Goal: Task Accomplishment & Management: Use online tool/utility

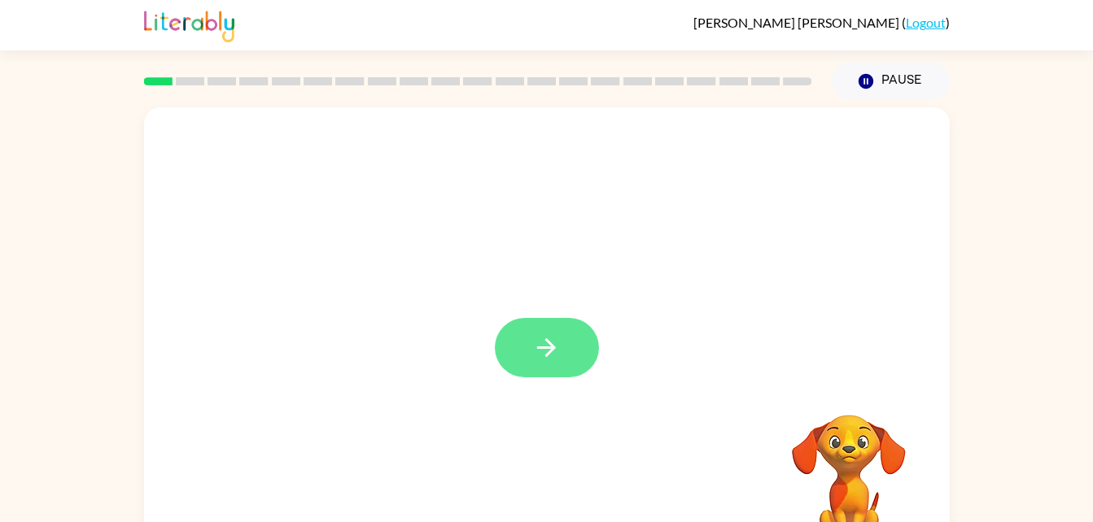
click at [562, 344] on button "button" at bounding box center [547, 347] width 104 height 59
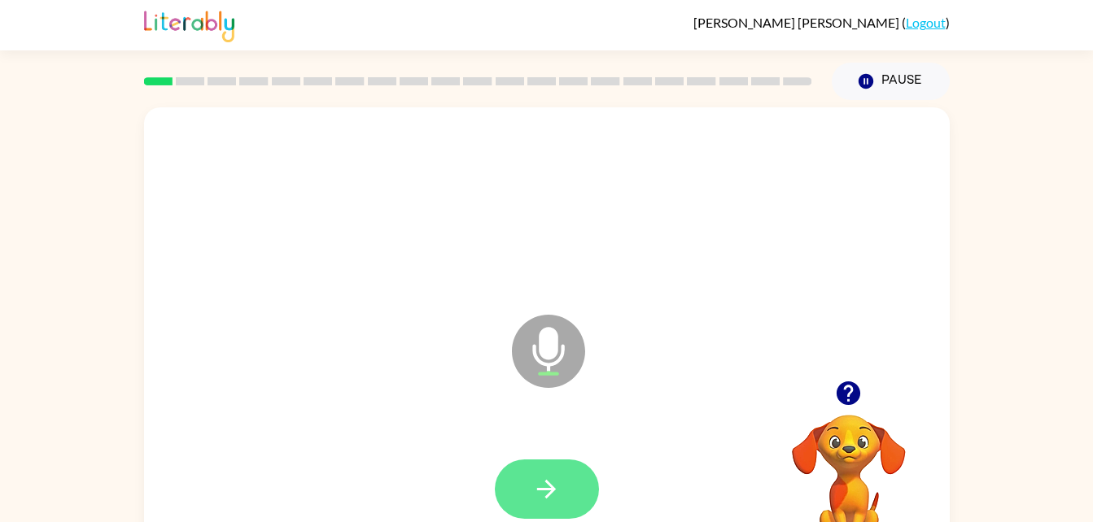
click at [568, 466] on button "button" at bounding box center [547, 489] width 104 height 59
click at [566, 497] on button "button" at bounding box center [547, 489] width 104 height 59
click at [576, 487] on button "button" at bounding box center [547, 489] width 104 height 59
click at [558, 460] on button "button" at bounding box center [547, 489] width 104 height 59
click at [547, 517] on button "button" at bounding box center [547, 489] width 104 height 59
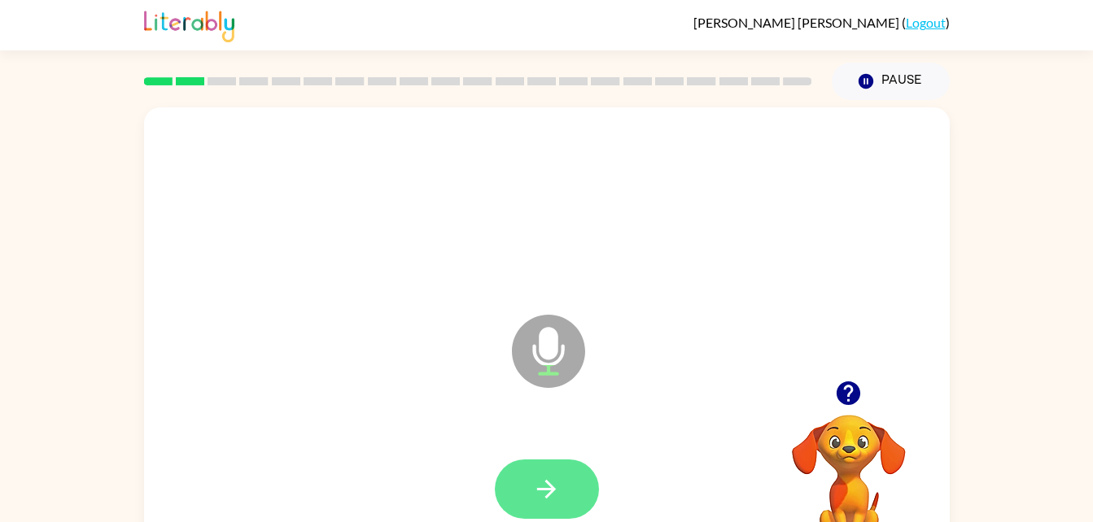
click at [550, 496] on icon "button" at bounding box center [546, 489] width 28 height 28
click at [551, 483] on icon "button" at bounding box center [546, 489] width 28 height 28
click at [564, 508] on button "button" at bounding box center [547, 489] width 104 height 59
click at [567, 487] on button "button" at bounding box center [547, 489] width 104 height 59
click at [540, 498] on icon "button" at bounding box center [546, 489] width 28 height 28
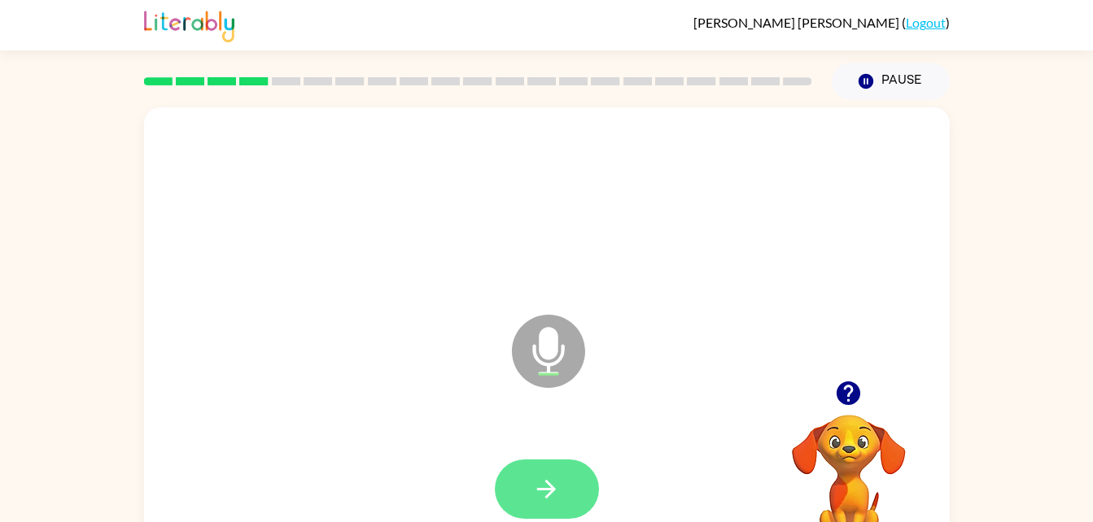
click at [559, 483] on icon "button" at bounding box center [546, 489] width 28 height 28
click at [570, 451] on div at bounding box center [546, 489] width 773 height 133
click at [541, 466] on button "button" at bounding box center [547, 489] width 104 height 59
click at [556, 486] on icon "button" at bounding box center [546, 489] width 28 height 28
click at [568, 460] on button "button" at bounding box center [547, 489] width 104 height 59
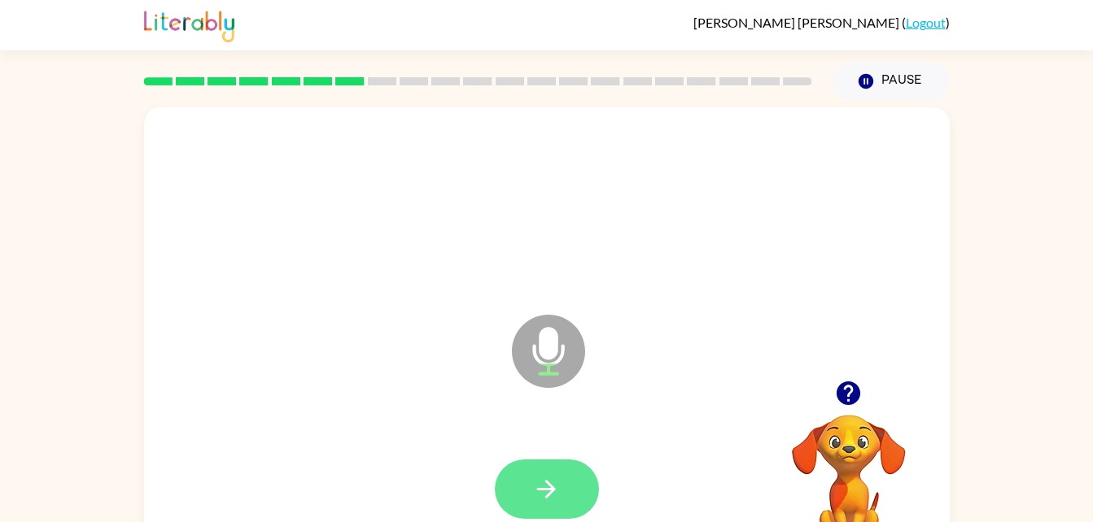
click at [563, 460] on button "button" at bounding box center [547, 489] width 104 height 59
click at [557, 522] on div at bounding box center [546, 489] width 773 height 133
click at [556, 477] on icon "button" at bounding box center [546, 489] width 28 height 28
click at [565, 471] on button "button" at bounding box center [547, 489] width 104 height 59
click at [553, 480] on icon "button" at bounding box center [546, 489] width 28 height 28
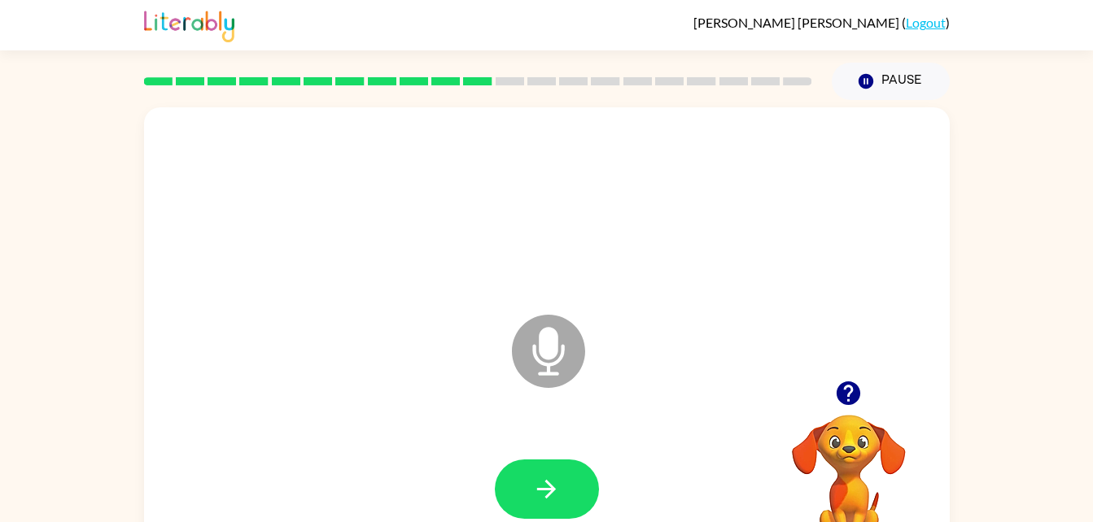
click at [1015, 14] on div "Lucy Theriault ( Logout )" at bounding box center [546, 25] width 1093 height 50
click at [566, 474] on button "button" at bounding box center [547, 489] width 104 height 59
click at [553, 431] on icon "Microphone The Microphone is here when it is your turn to talk" at bounding box center [630, 372] width 244 height 122
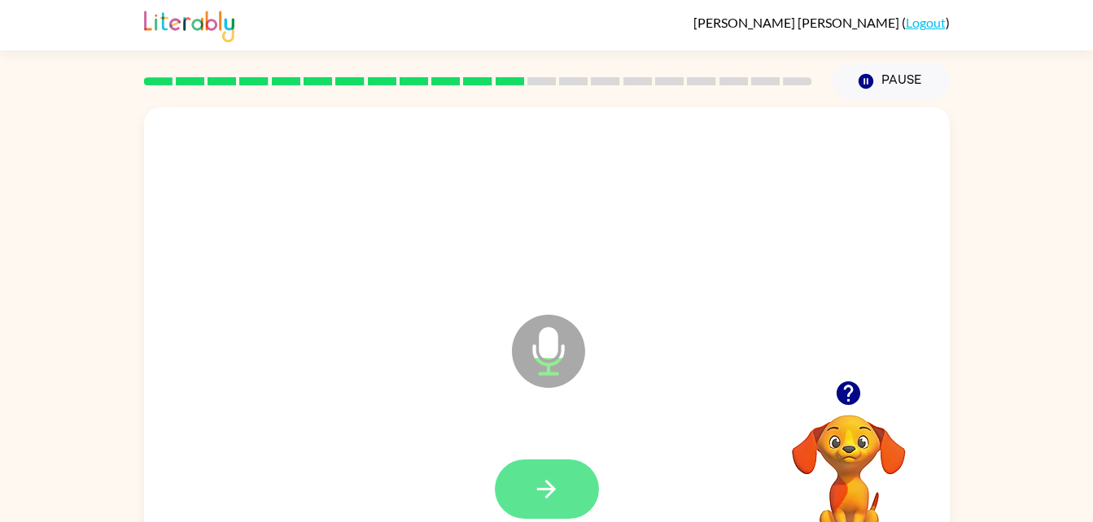
click at [534, 475] on icon "button" at bounding box center [546, 489] width 28 height 28
click at [546, 489] on icon "button" at bounding box center [546, 489] width 19 height 19
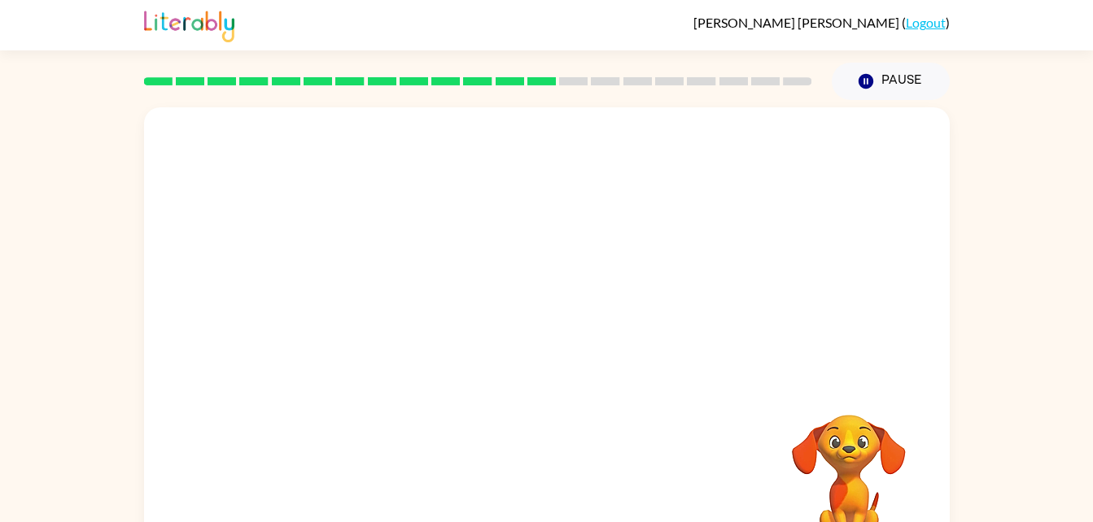
scroll to position [20, 0]
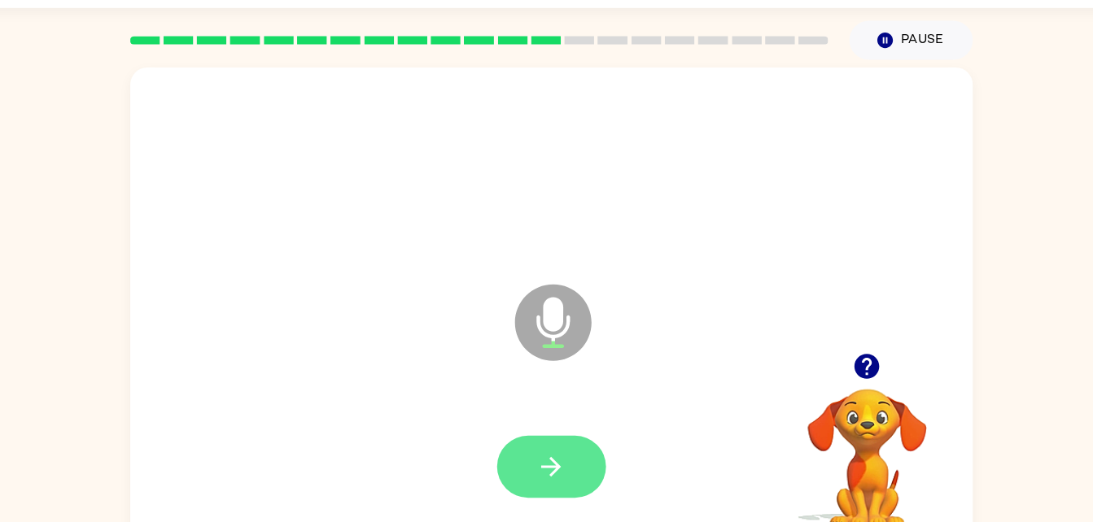
click at [588, 457] on button "button" at bounding box center [547, 468] width 104 height 59
click at [531, 489] on button "button" at bounding box center [547, 468] width 104 height 59
click at [547, 470] on icon "button" at bounding box center [546, 469] width 19 height 19
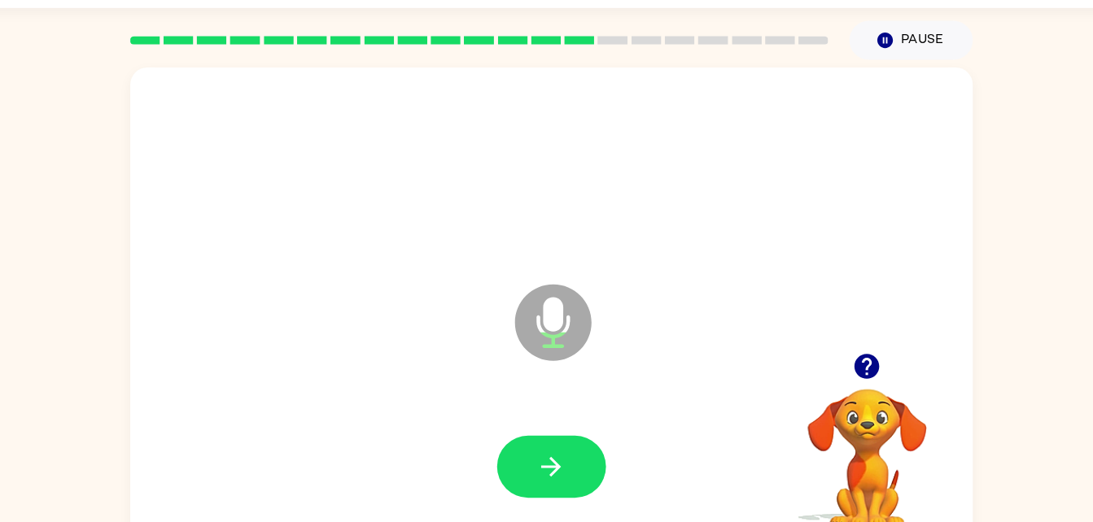
click at [566, 507] on div at bounding box center [546, 469] width 773 height 133
click at [574, 479] on button "button" at bounding box center [547, 468] width 104 height 59
click at [553, 479] on icon "button" at bounding box center [546, 469] width 28 height 28
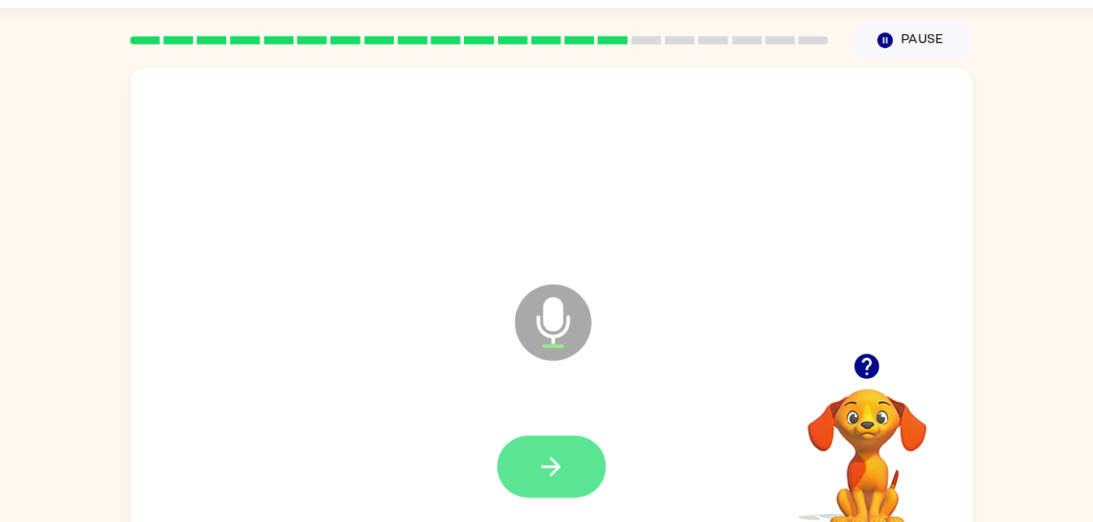
click at [550, 451] on button "button" at bounding box center [547, 468] width 104 height 59
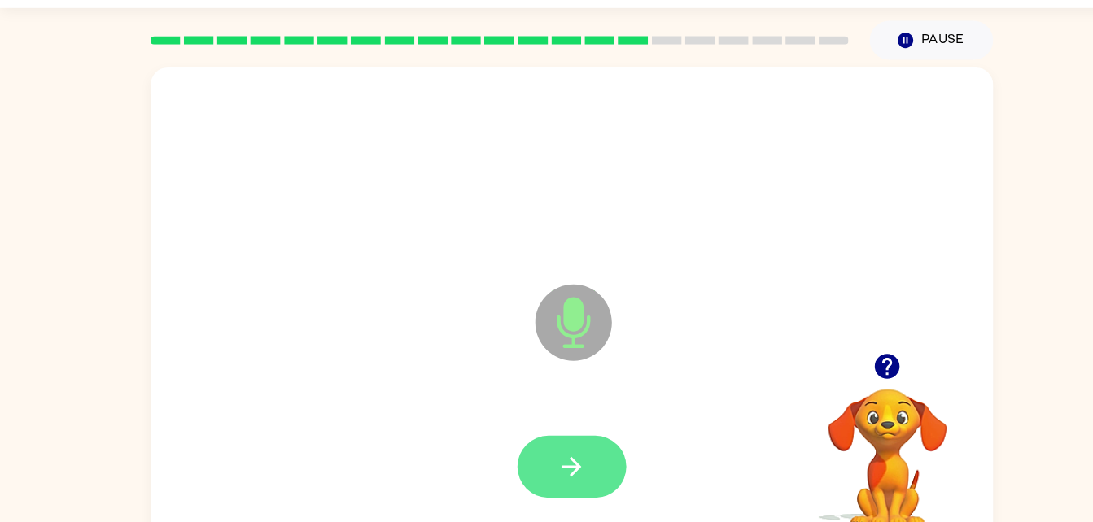
click at [557, 464] on icon "button" at bounding box center [546, 469] width 28 height 28
click at [556, 440] on button "button" at bounding box center [547, 468] width 104 height 59
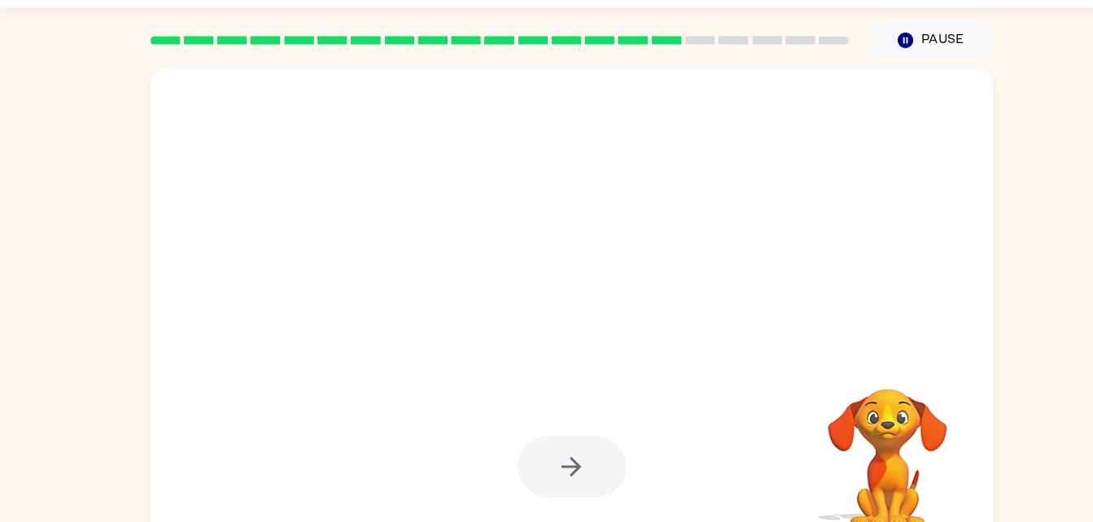
click at [956, 33] on div "Pause Pause" at bounding box center [891, 61] width 138 height 57
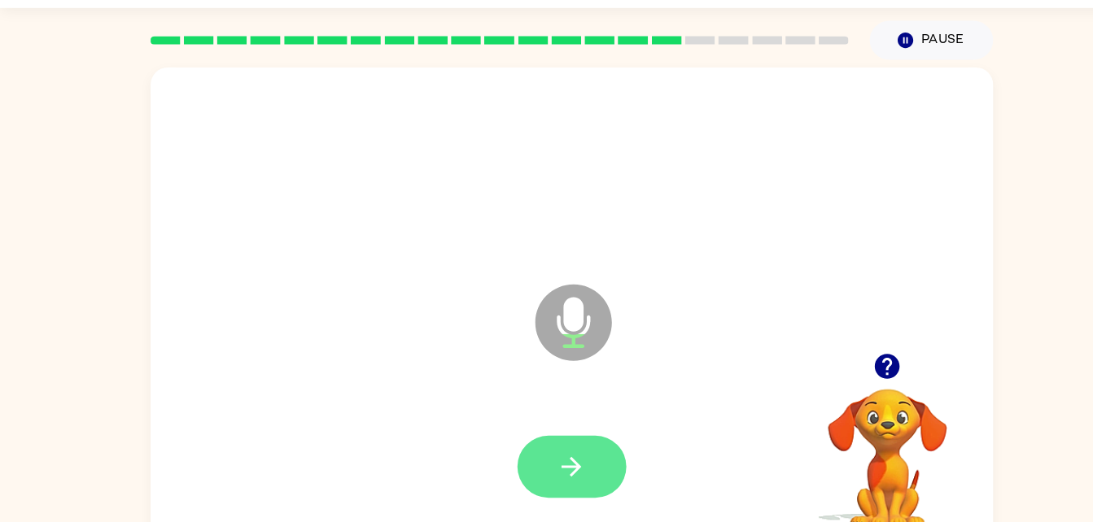
click at [587, 465] on button "button" at bounding box center [547, 468] width 104 height 59
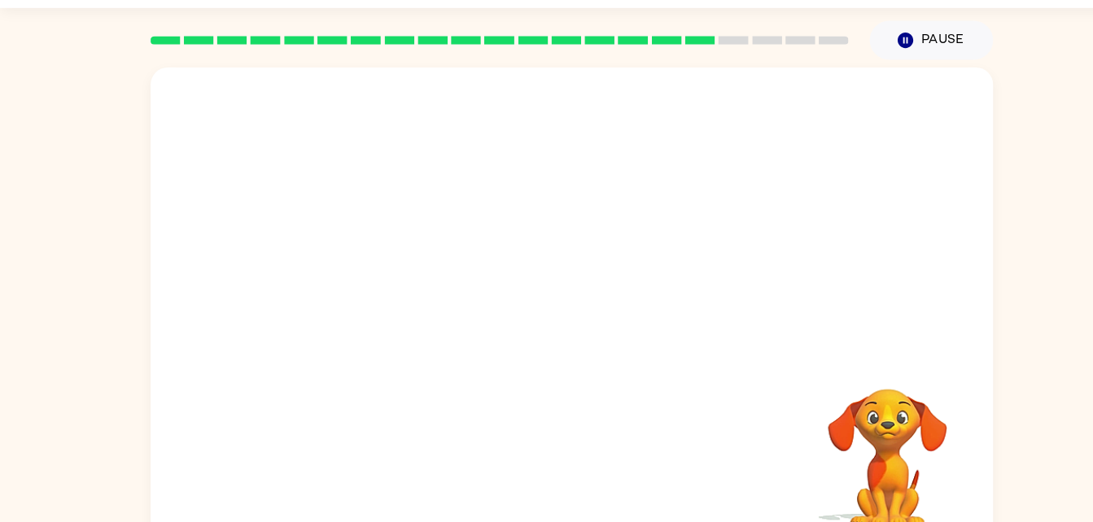
drag, startPoint x: 587, startPoint y: 465, endPoint x: 956, endPoint y: 33, distance: 568.5
click at [956, 33] on div "Pause Pause" at bounding box center [891, 61] width 138 height 57
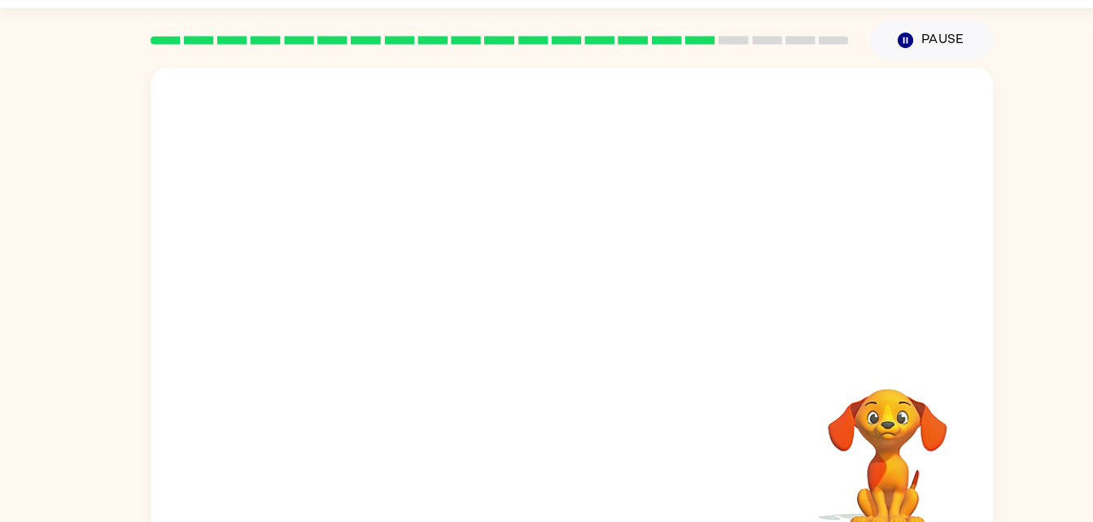
click at [956, 33] on div "Pause Pause" at bounding box center [891, 61] width 138 height 57
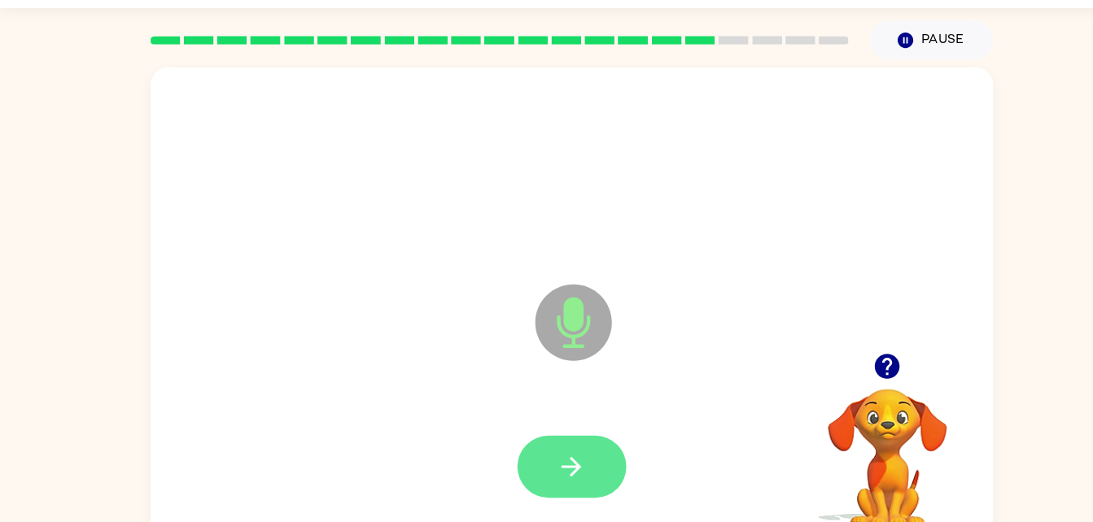
click at [518, 467] on button "button" at bounding box center [547, 468] width 104 height 59
click at [565, 461] on button "button" at bounding box center [547, 468] width 104 height 59
click at [560, 474] on icon "button" at bounding box center [546, 469] width 28 height 28
click at [535, 459] on icon "button" at bounding box center [546, 469] width 28 height 28
click at [582, 452] on button "button" at bounding box center [547, 468] width 104 height 59
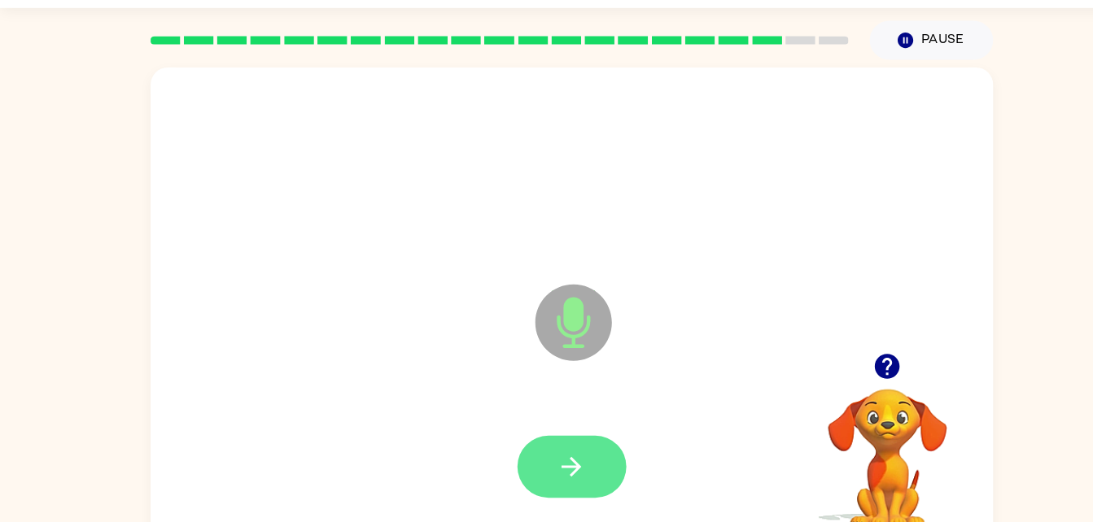
click at [551, 468] on icon "button" at bounding box center [546, 469] width 19 height 19
click at [583, 460] on button "button" at bounding box center [547, 468] width 104 height 59
click at [590, 488] on button "button" at bounding box center [547, 468] width 104 height 59
click at [570, 457] on button "button" at bounding box center [547, 468] width 104 height 59
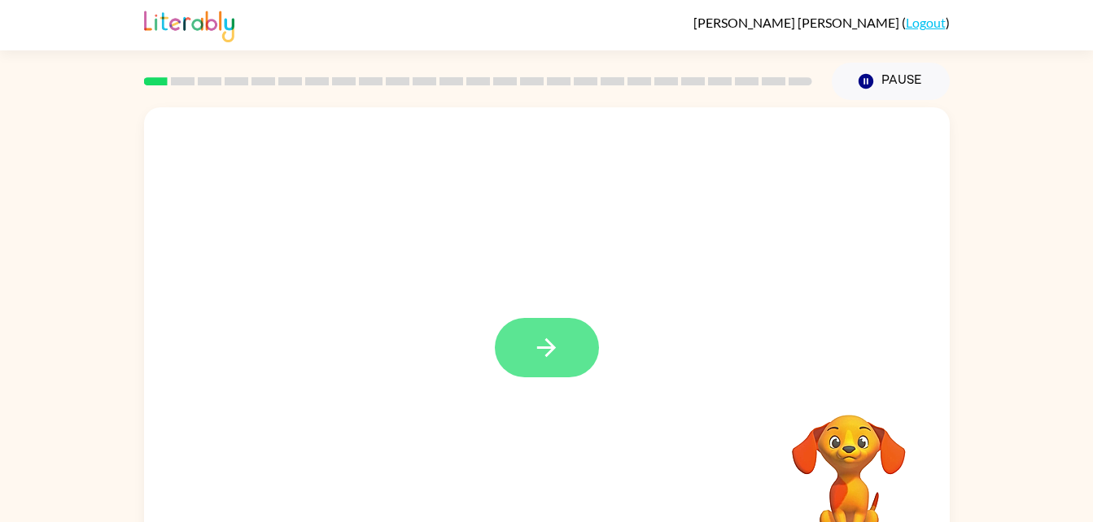
click at [554, 356] on icon "button" at bounding box center [546, 348] width 28 height 28
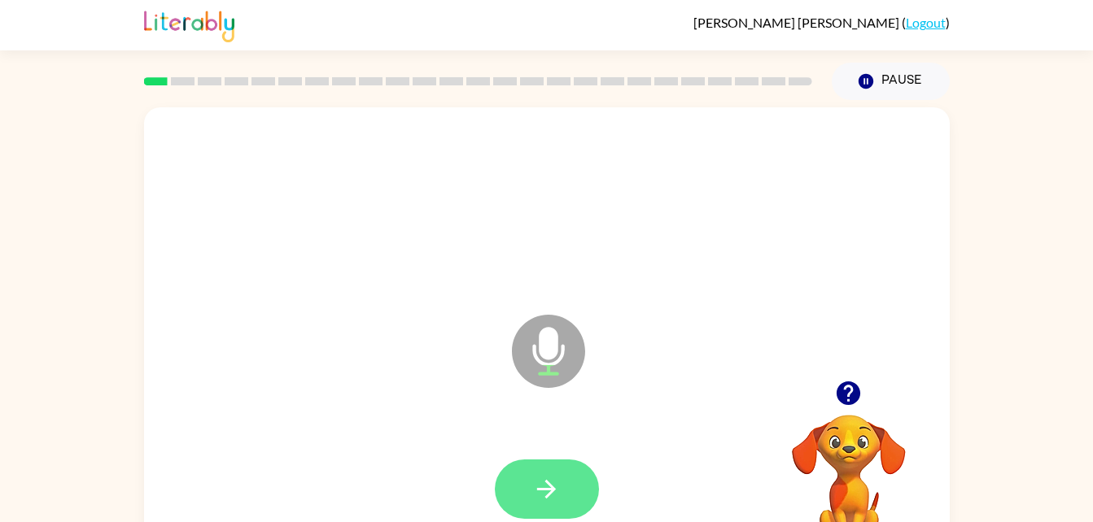
click at [555, 486] on icon "button" at bounding box center [546, 489] width 28 height 28
click at [537, 484] on icon "button" at bounding box center [546, 489] width 28 height 28
click at [545, 488] on icon "button" at bounding box center [546, 489] width 19 height 19
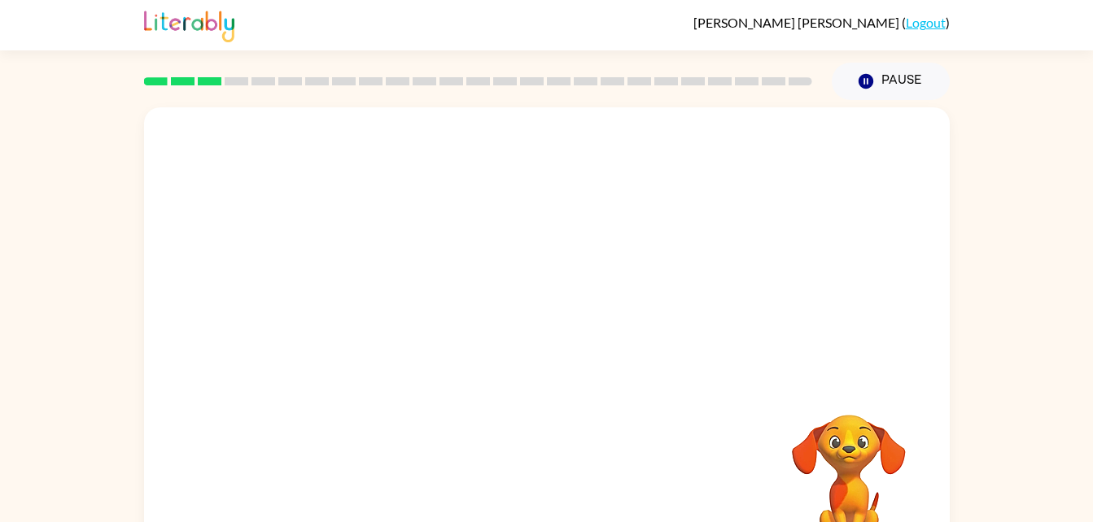
click at [1034, 256] on div "Your browser must support playing .mp4 files to use Literably. Please try using…" at bounding box center [546, 336] width 1093 height 472
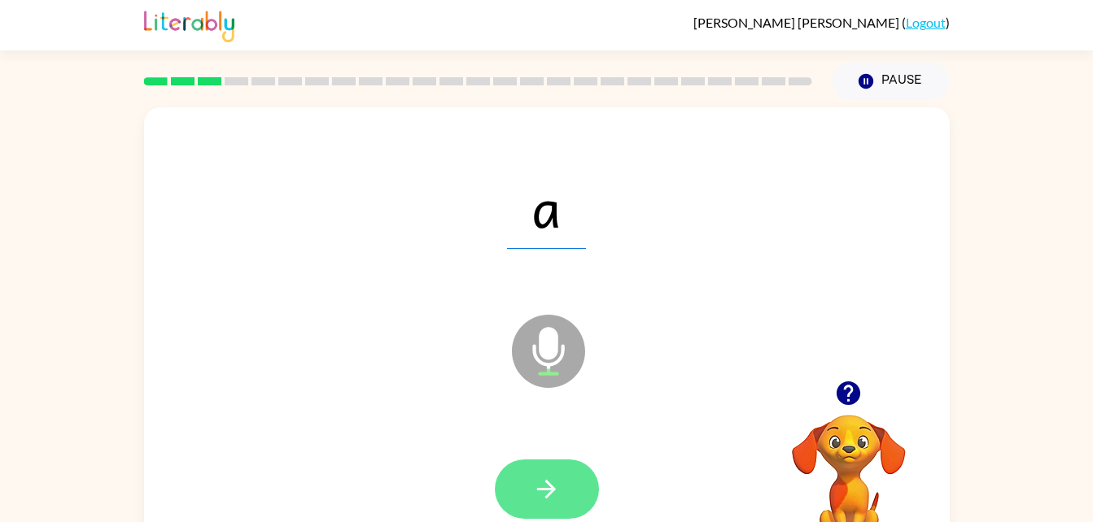
click at [575, 496] on button "button" at bounding box center [547, 489] width 104 height 59
click at [570, 506] on button "button" at bounding box center [547, 489] width 104 height 59
click at [533, 465] on button "button" at bounding box center [547, 489] width 104 height 59
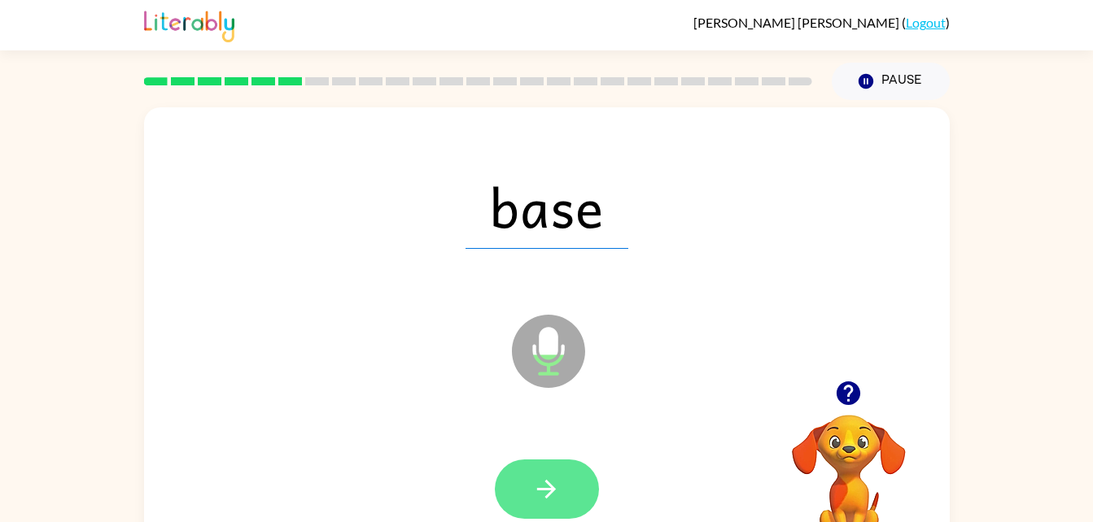
click at [540, 495] on icon "button" at bounding box center [546, 489] width 28 height 28
click at [562, 474] on button "button" at bounding box center [547, 489] width 104 height 59
click at [578, 491] on button "button" at bounding box center [547, 489] width 104 height 59
click at [565, 467] on button "button" at bounding box center [547, 489] width 104 height 59
click at [574, 495] on button "button" at bounding box center [547, 489] width 104 height 59
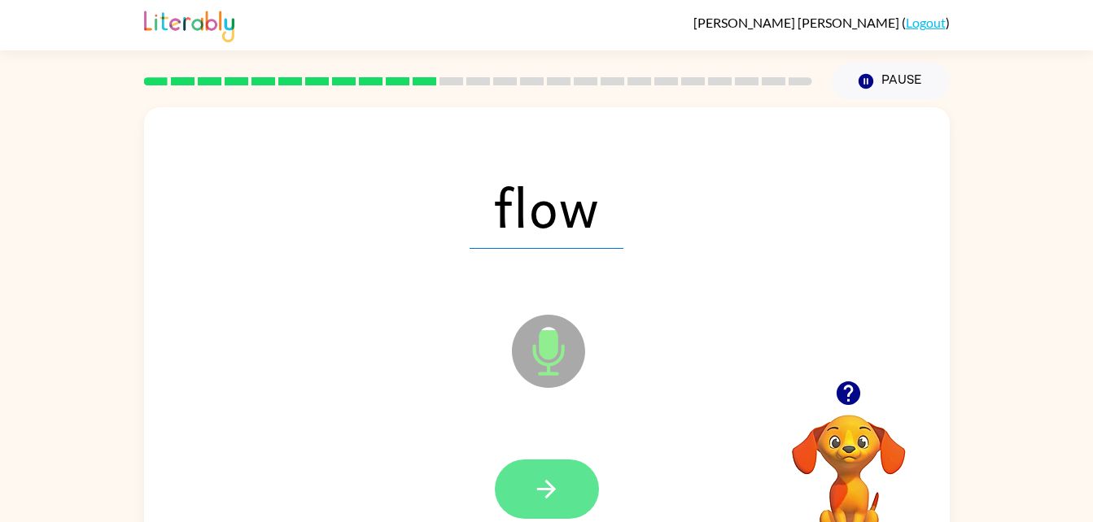
click at [568, 489] on button "button" at bounding box center [547, 489] width 104 height 59
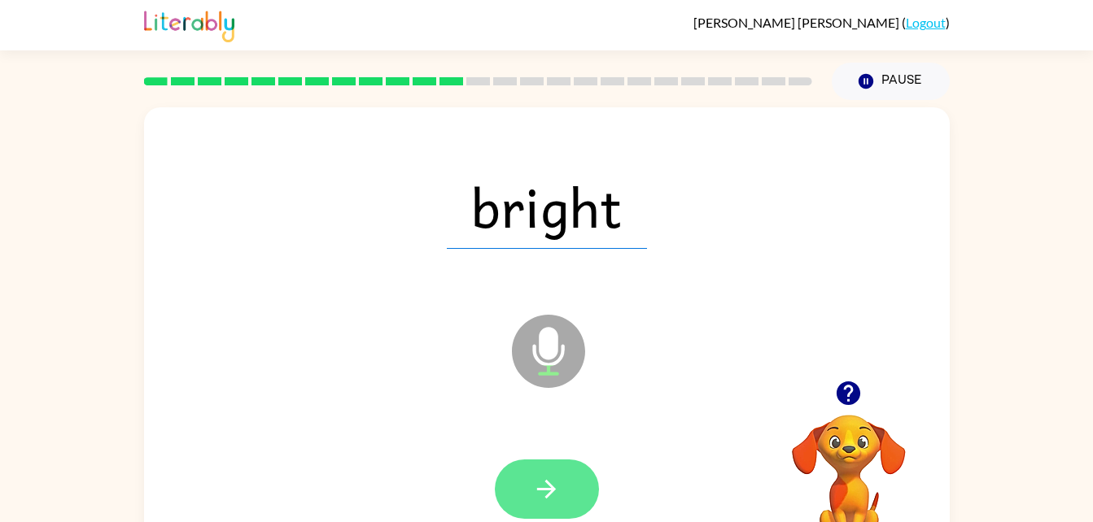
click at [557, 492] on icon "button" at bounding box center [546, 489] width 28 height 28
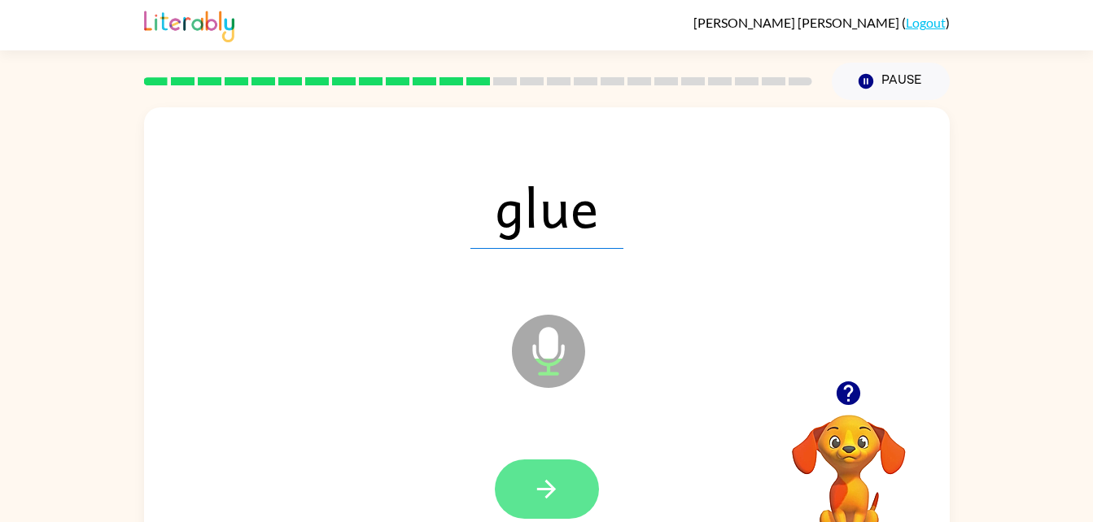
click at [565, 490] on button "button" at bounding box center [547, 489] width 104 height 59
click at [555, 493] on icon "button" at bounding box center [546, 489] width 28 height 28
click at [570, 478] on button "button" at bounding box center [547, 489] width 104 height 59
click at [573, 492] on button "button" at bounding box center [547, 489] width 104 height 59
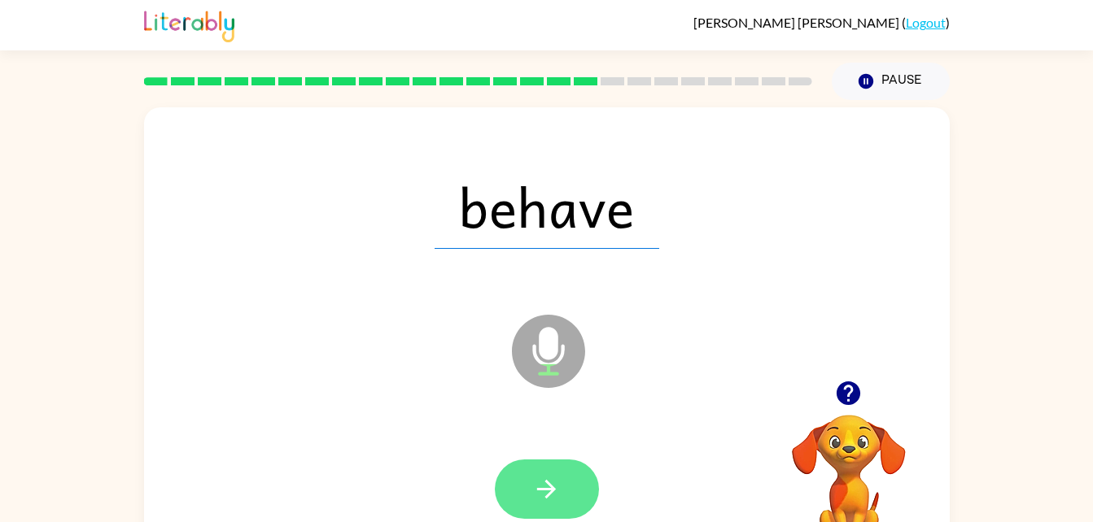
click at [568, 480] on button "button" at bounding box center [547, 489] width 104 height 59
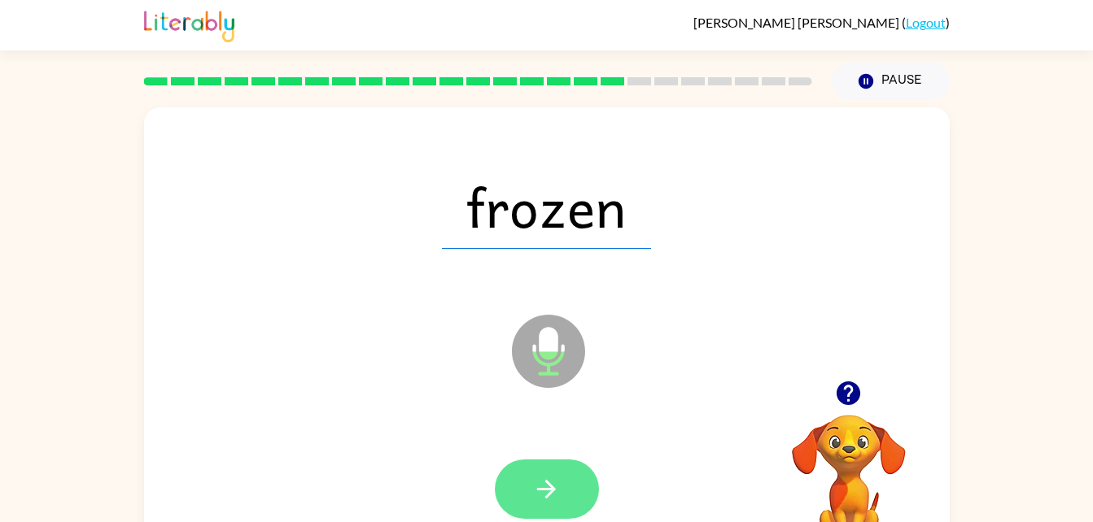
click at [543, 497] on icon "button" at bounding box center [546, 489] width 28 height 28
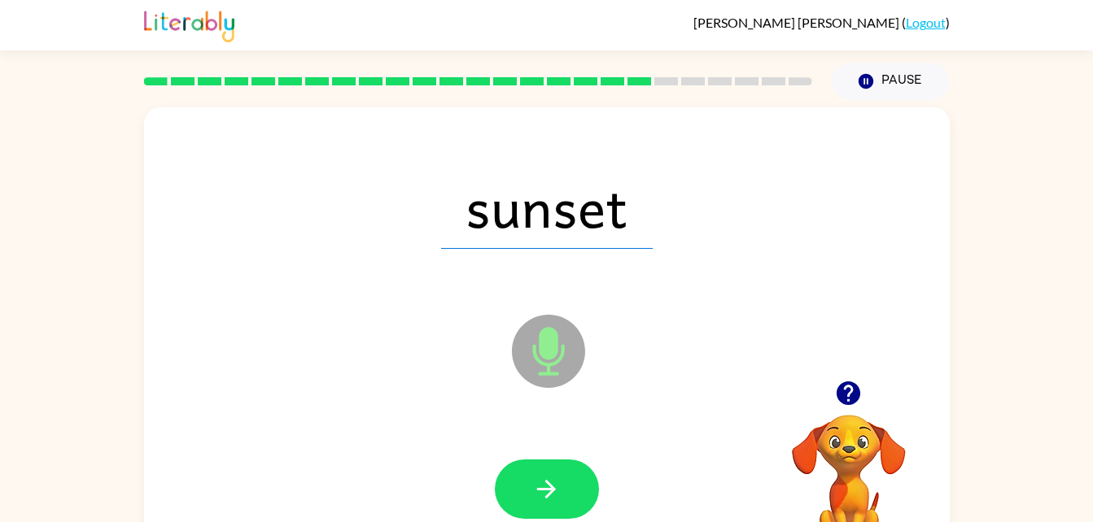
click at [596, 492] on button "button" at bounding box center [547, 489] width 104 height 59
click at [563, 484] on div at bounding box center [547, 489] width 104 height 59
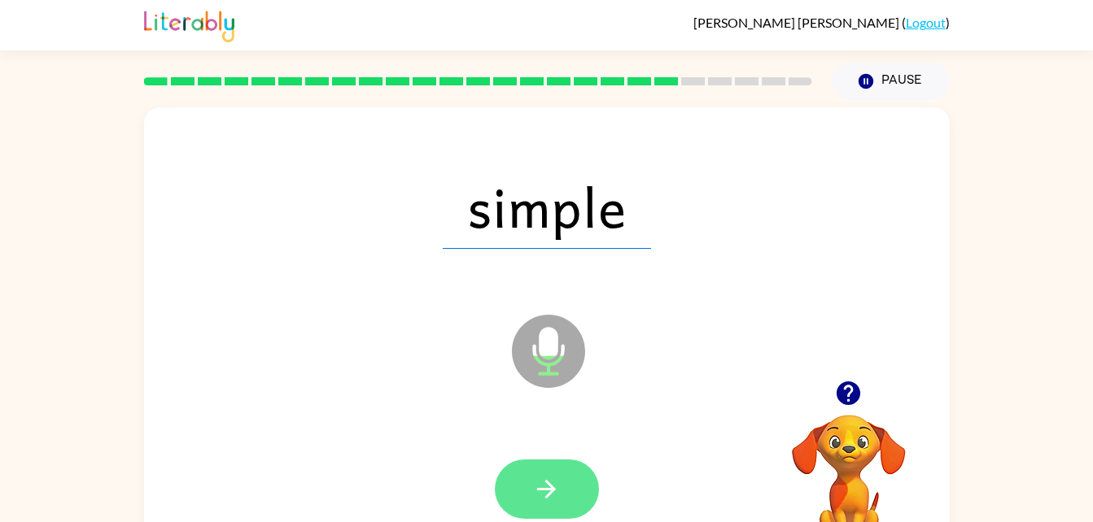
click at [568, 492] on button "button" at bounding box center [547, 489] width 104 height 59
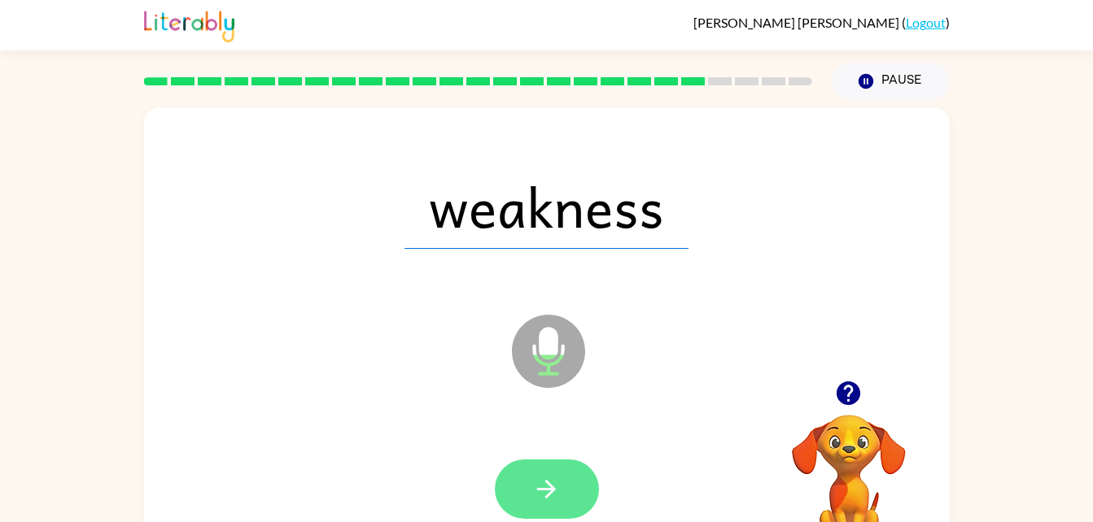
click at [560, 513] on button "button" at bounding box center [547, 489] width 104 height 59
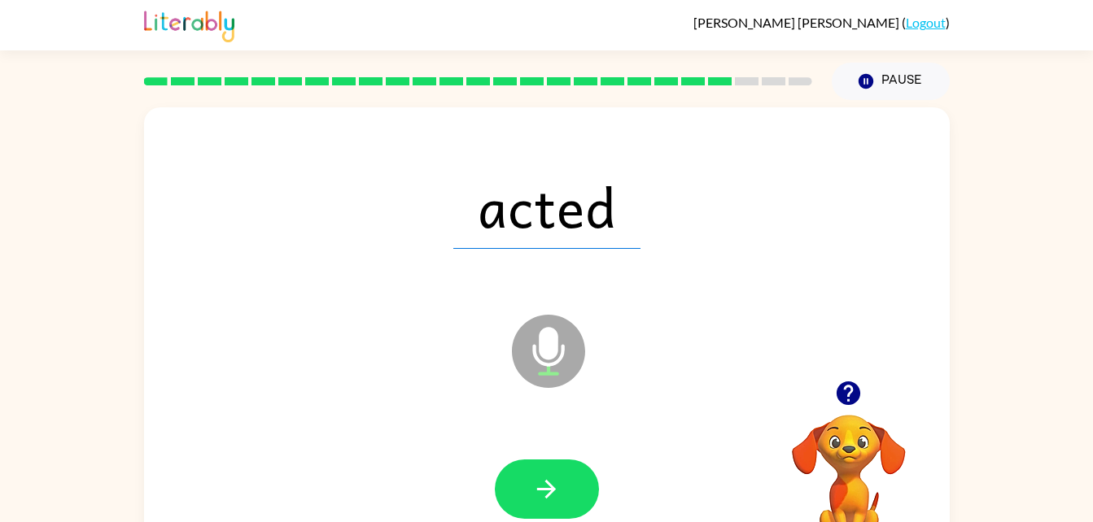
click at [571, 451] on div at bounding box center [546, 489] width 773 height 133
click at [553, 514] on button "button" at bounding box center [547, 489] width 104 height 59
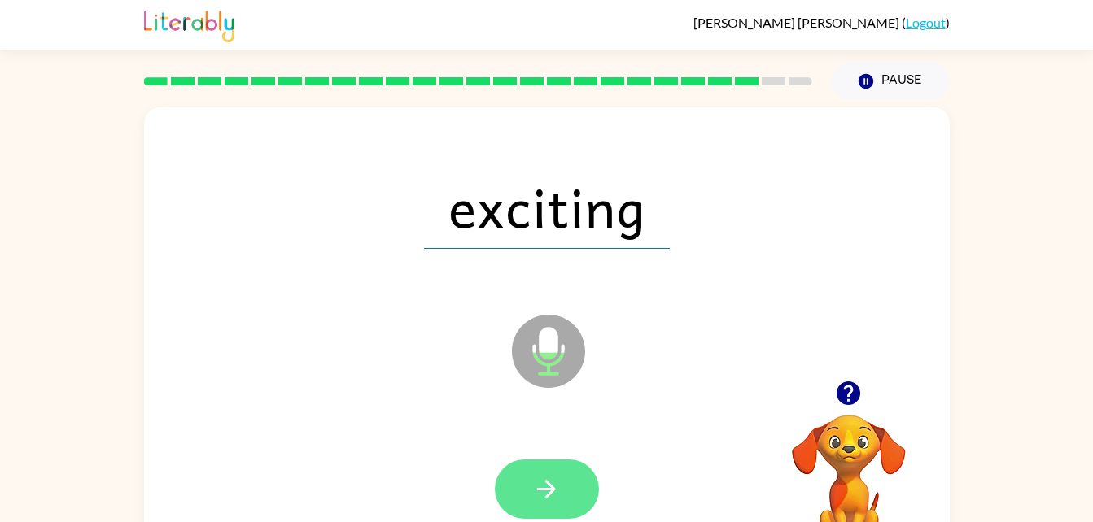
click at [544, 480] on icon "button" at bounding box center [546, 489] width 28 height 28
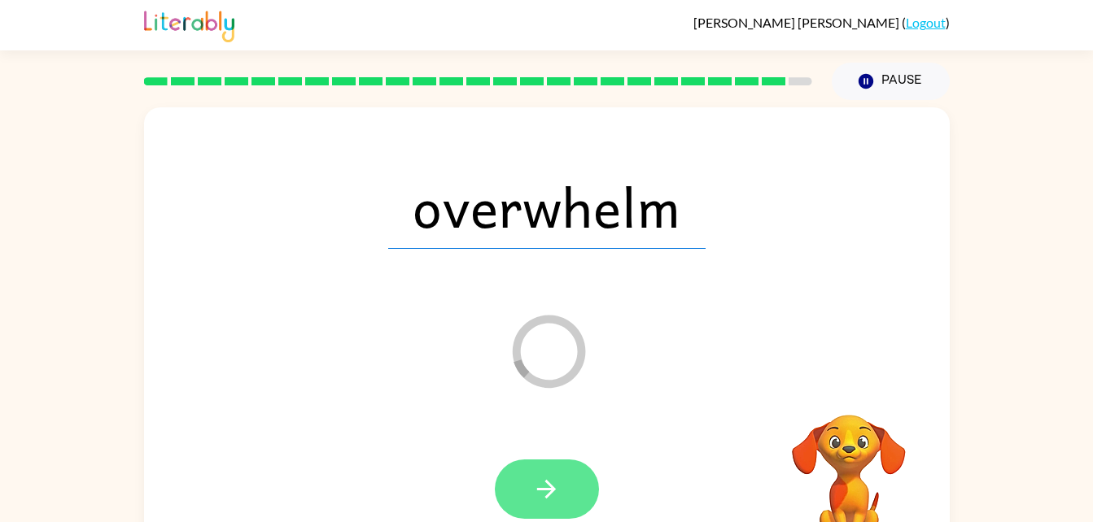
click at [550, 477] on icon "button" at bounding box center [546, 489] width 28 height 28
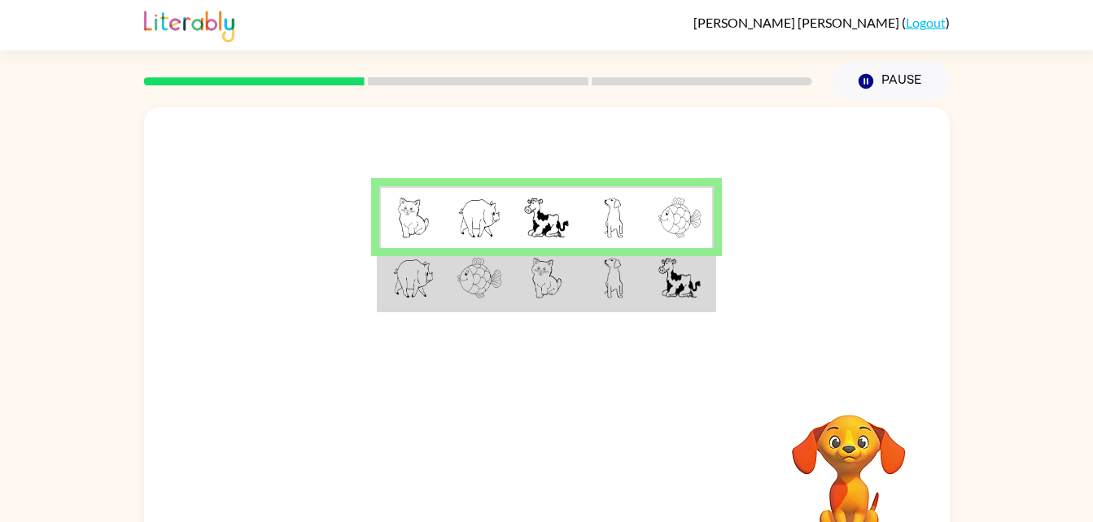
click at [649, 304] on td at bounding box center [680, 279] width 67 height 63
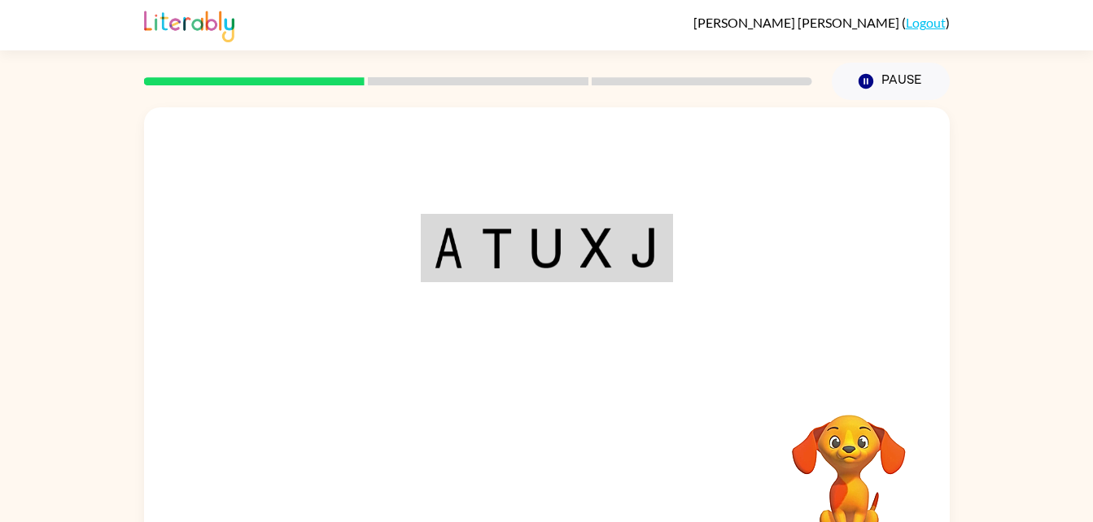
click at [541, 481] on div "Your browser must support playing .mp4 files to use Literably. Please try using…" at bounding box center [547, 339] width 806 height 465
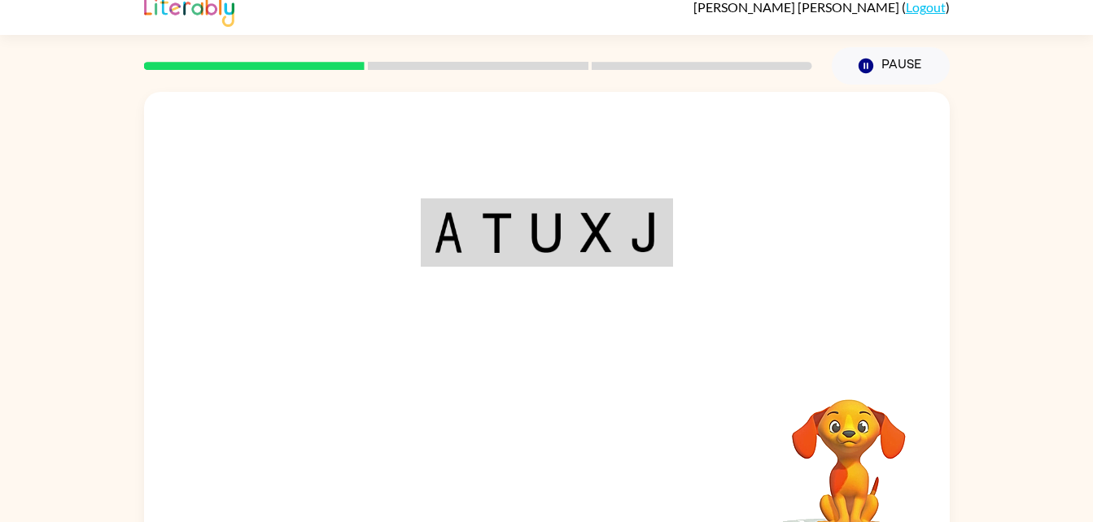
scroll to position [14, 0]
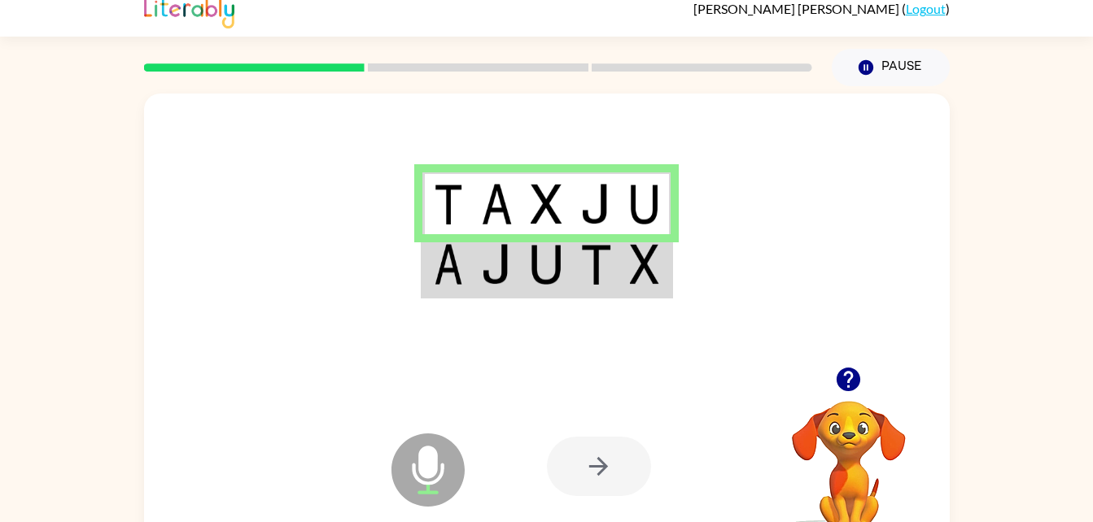
click at [636, 293] on td at bounding box center [646, 265] width 50 height 63
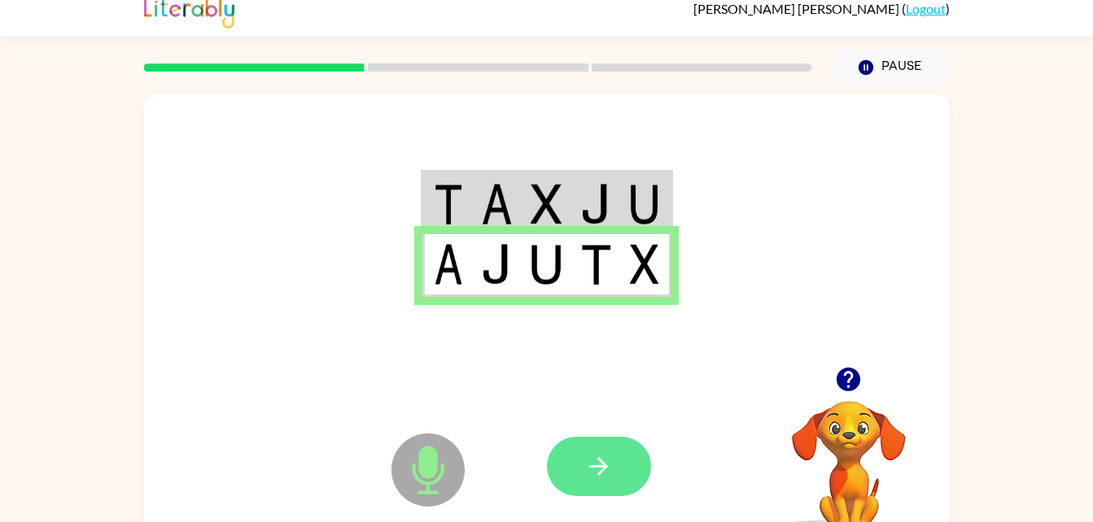
click at [591, 473] on icon "button" at bounding box center [598, 466] width 28 height 28
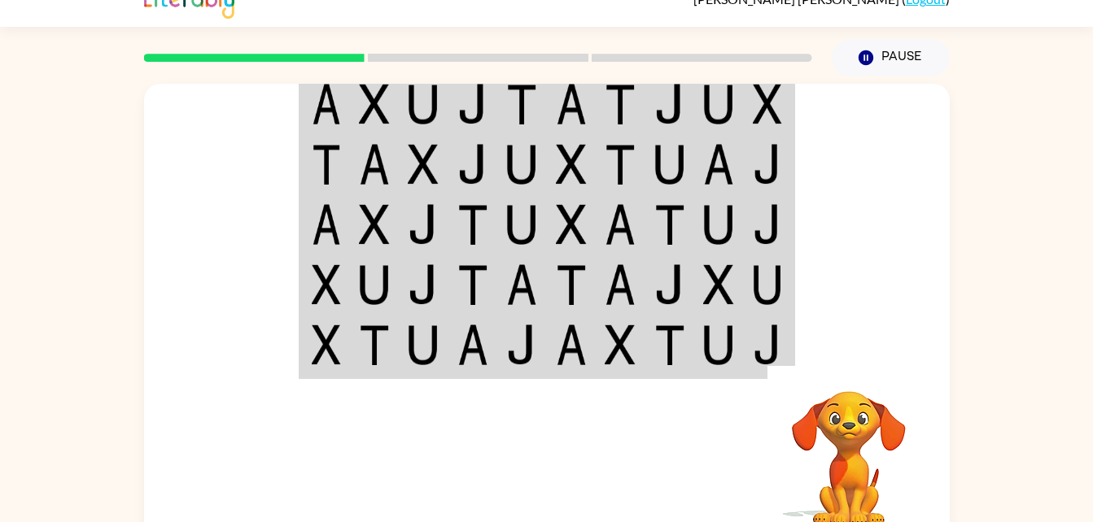
scroll to position [27, 0]
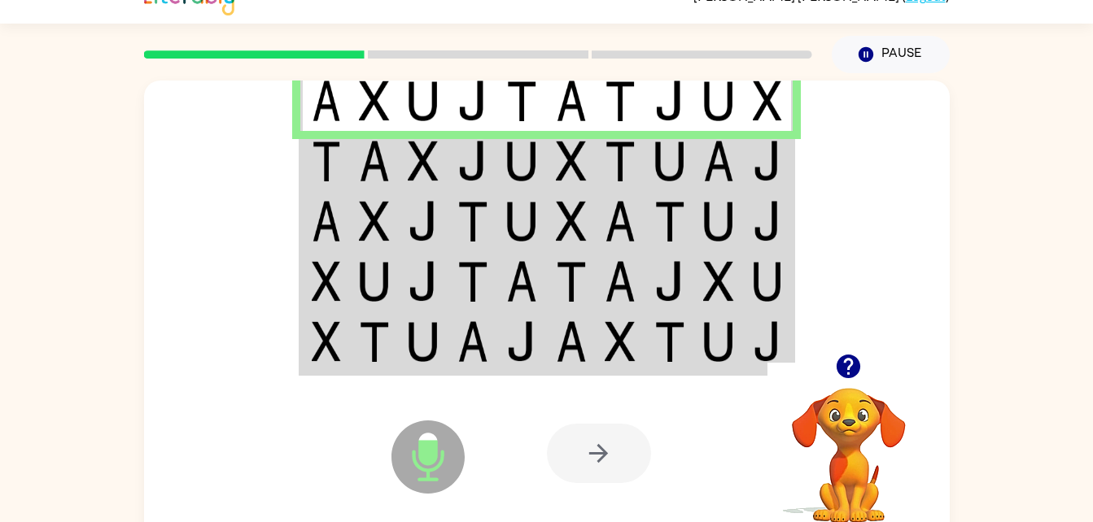
click at [719, 171] on img at bounding box center [718, 161] width 31 height 41
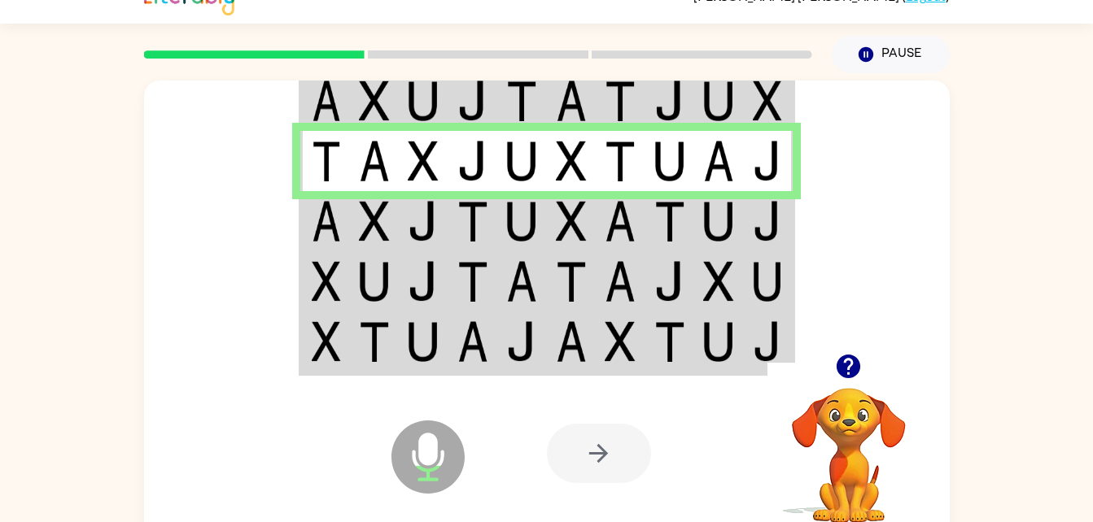
click at [699, 248] on td at bounding box center [719, 221] width 50 height 60
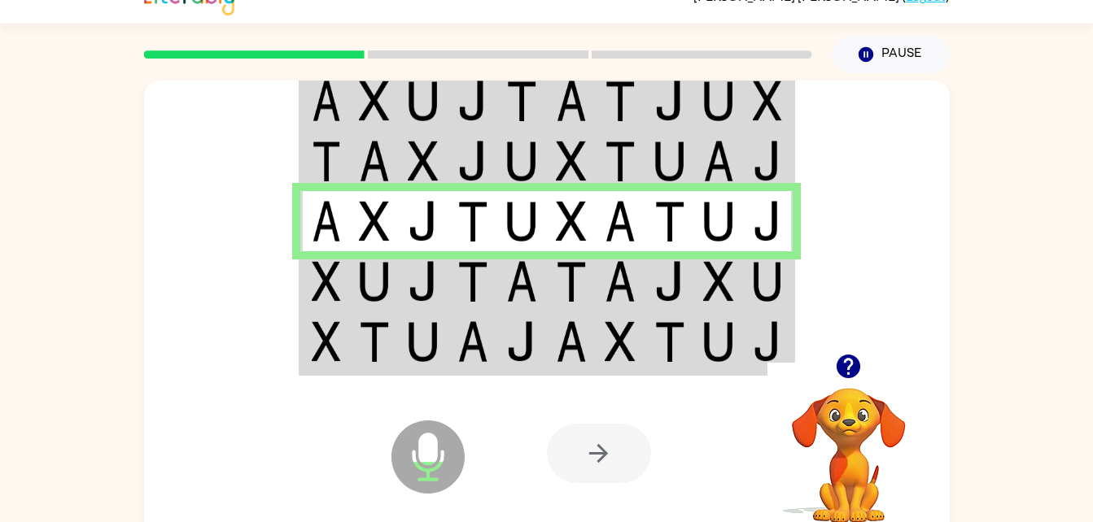
click at [736, 286] on td at bounding box center [719, 281] width 50 height 60
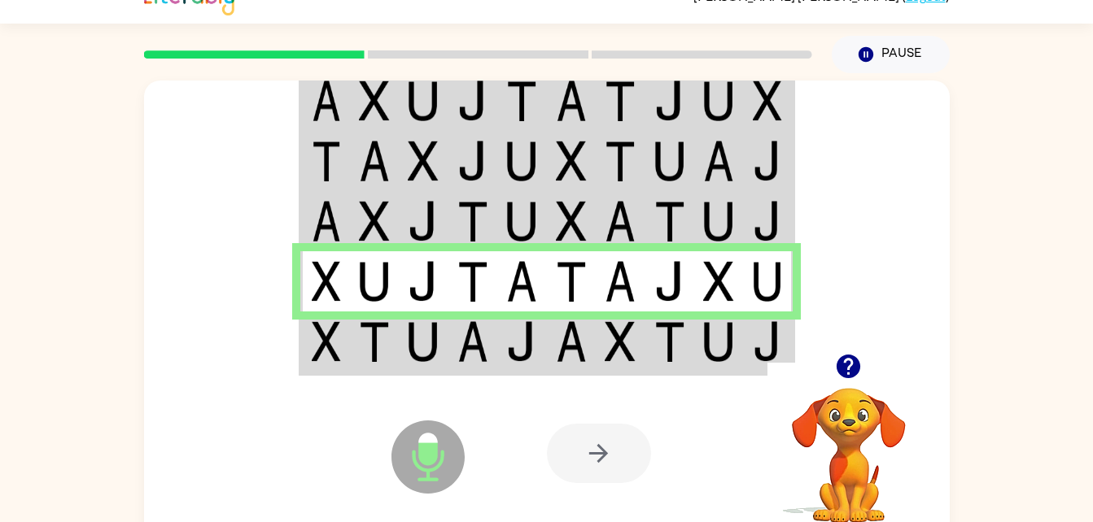
click at [703, 363] on div at bounding box center [667, 453] width 240 height 183
click at [614, 372] on div at bounding box center [667, 453] width 240 height 183
click at [614, 357] on img at bounding box center [620, 341] width 31 height 41
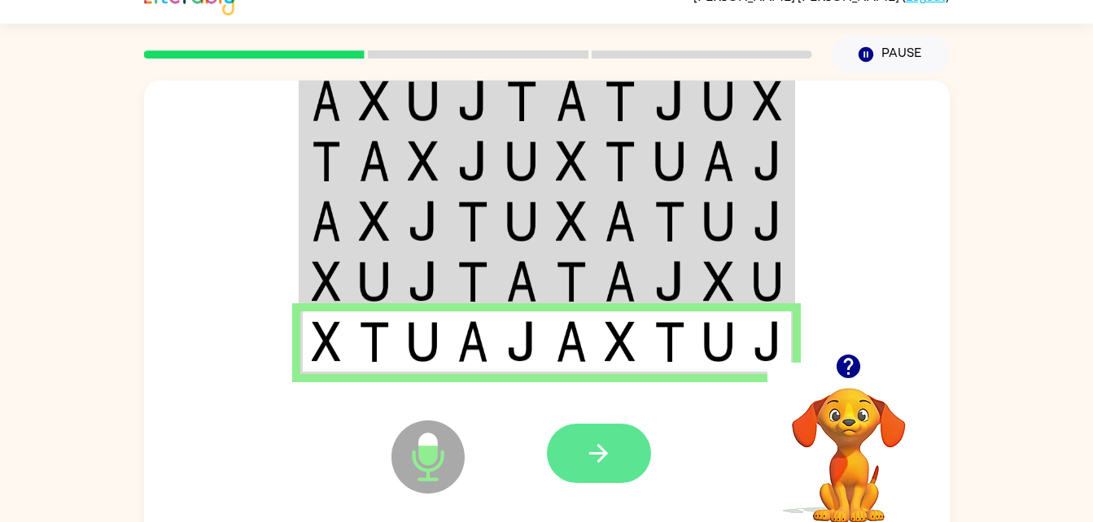
click at [631, 469] on button "button" at bounding box center [599, 453] width 104 height 59
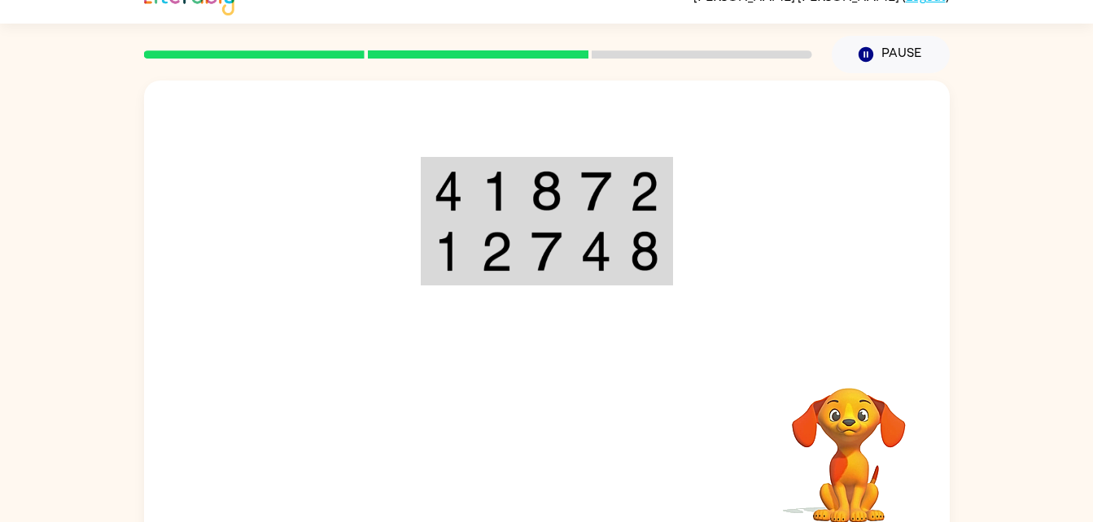
click at [1034, 256] on div "Your browser must support playing .mp4 files to use Literably. Please try using…" at bounding box center [546, 309] width 1093 height 472
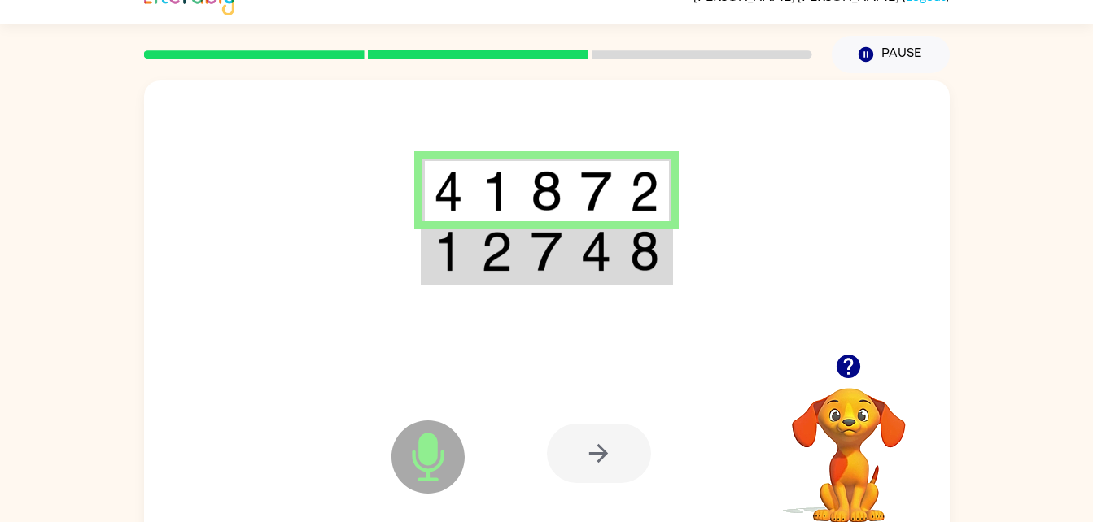
click at [634, 266] on img at bounding box center [644, 251] width 29 height 41
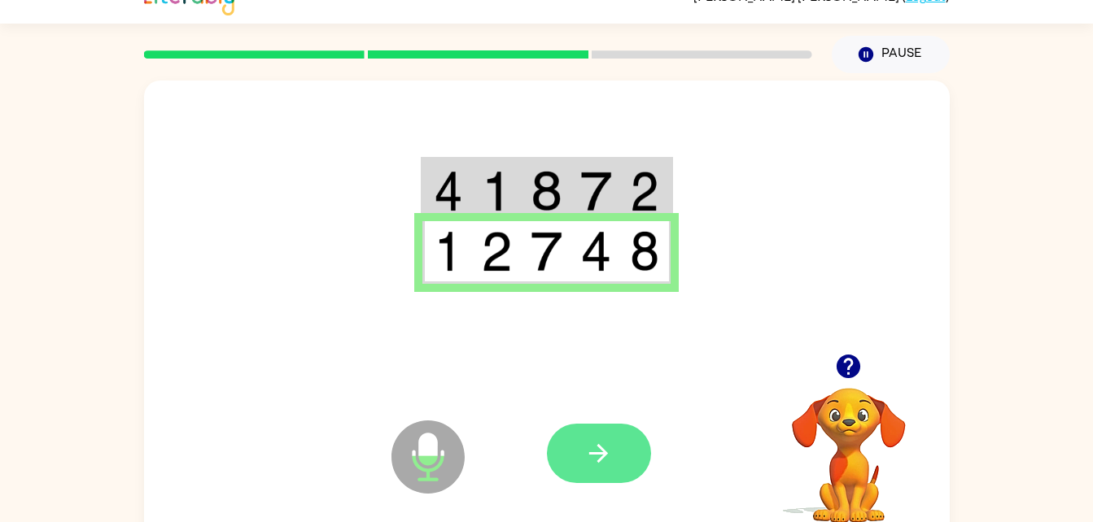
click at [619, 473] on button "button" at bounding box center [599, 453] width 104 height 59
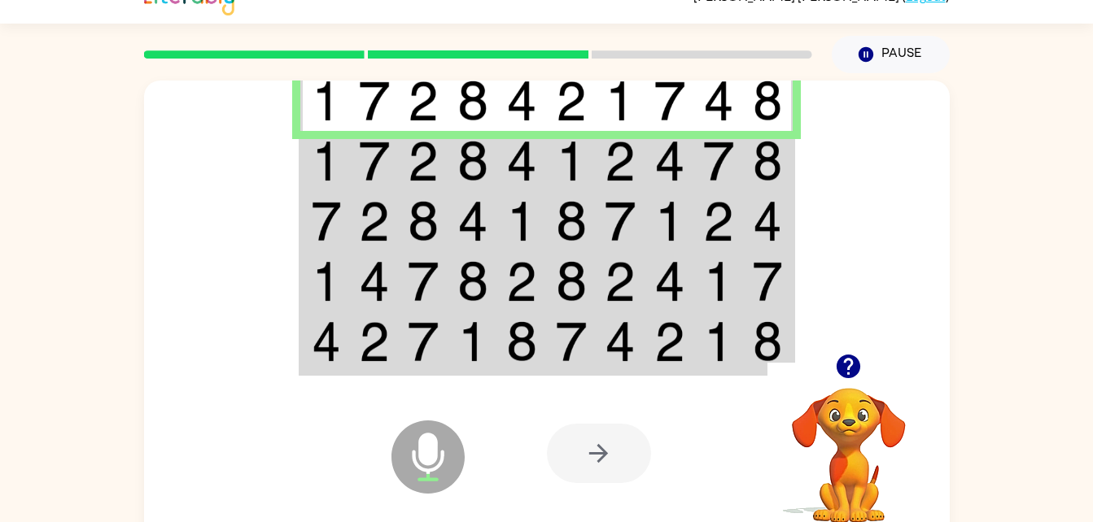
click at [550, 165] on td at bounding box center [572, 161] width 50 height 60
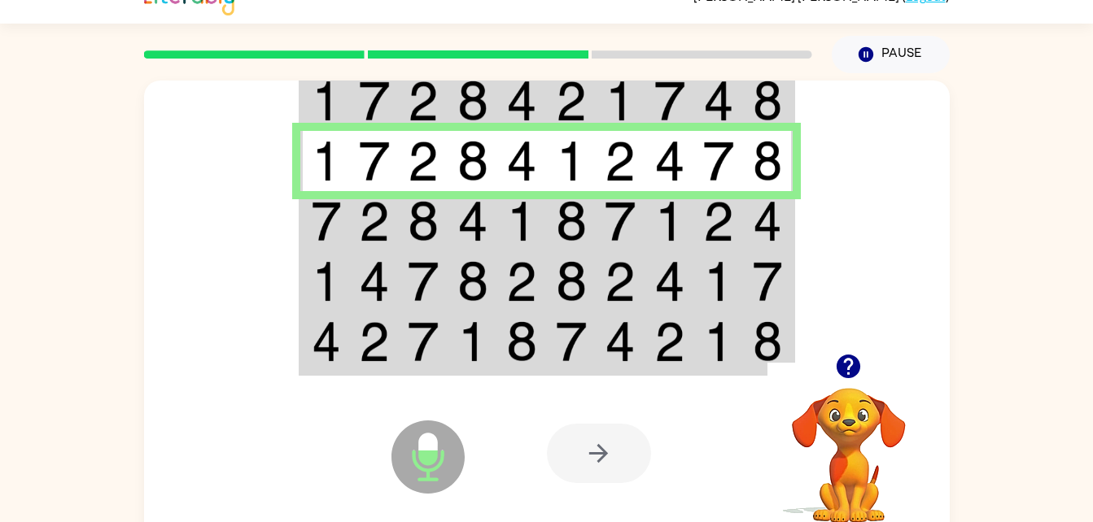
click at [732, 227] on img at bounding box center [718, 221] width 31 height 41
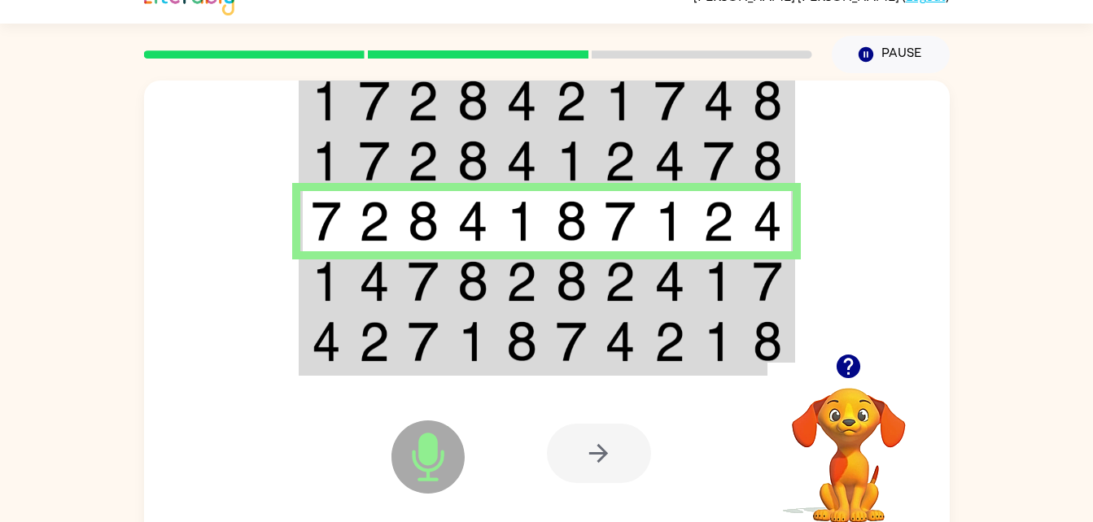
click at [766, 289] on img at bounding box center [767, 281] width 29 height 41
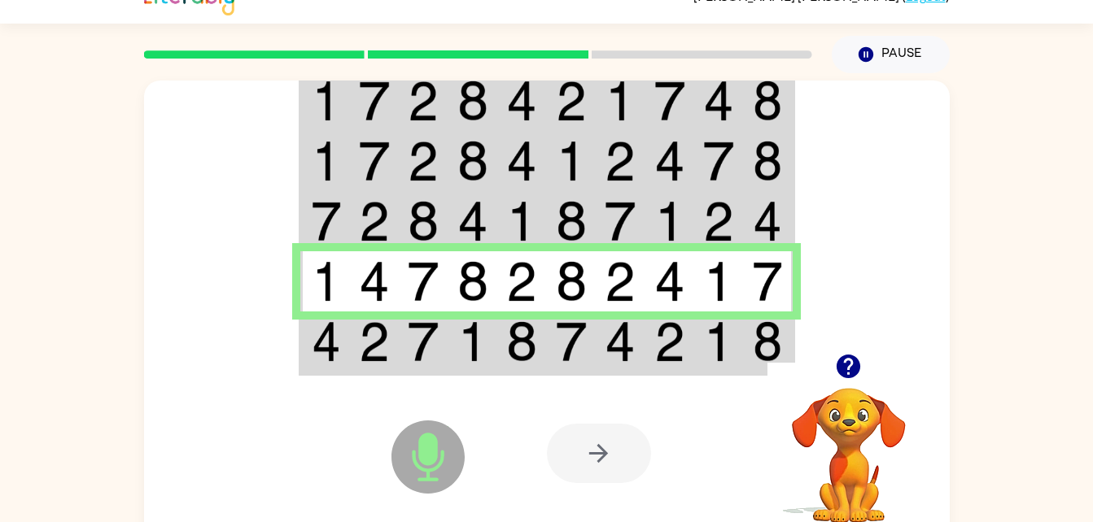
click at [754, 372] on div at bounding box center [667, 453] width 240 height 183
click at [708, 364] on div at bounding box center [667, 453] width 240 height 183
click at [527, 374] on div "Microphone The Microphone is here when it is your turn to talk Your browser mus…" at bounding box center [547, 453] width 806 height 183
click at [434, 356] on img at bounding box center [423, 341] width 31 height 41
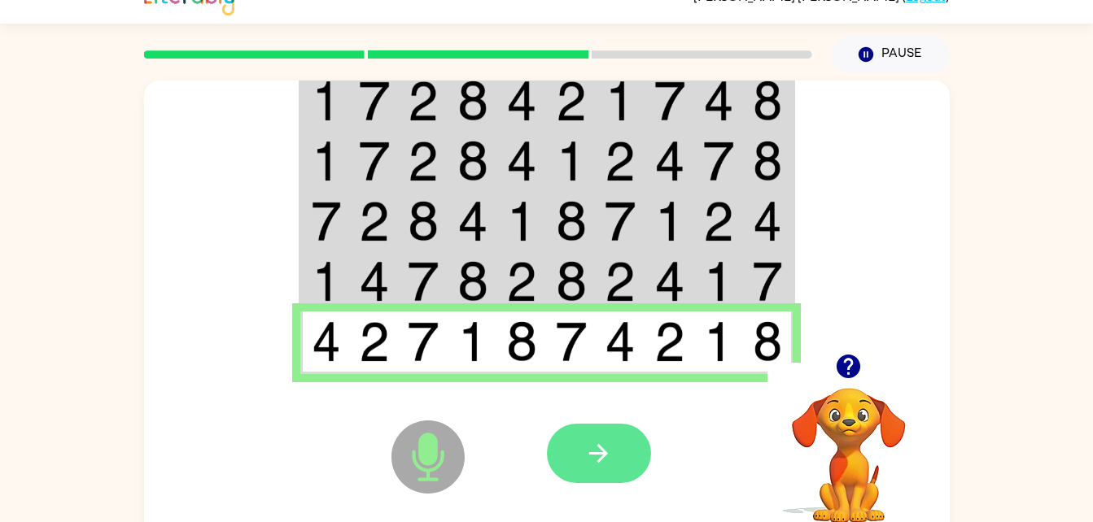
click at [618, 461] on button "button" at bounding box center [599, 453] width 104 height 59
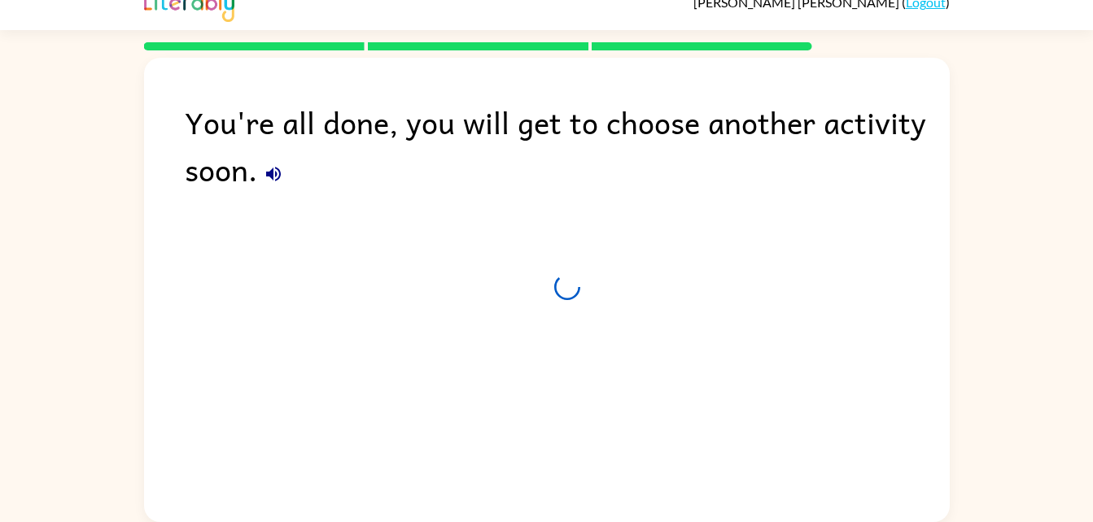
scroll to position [20, 0]
